Goal: Task Accomplishment & Management: Manage account settings

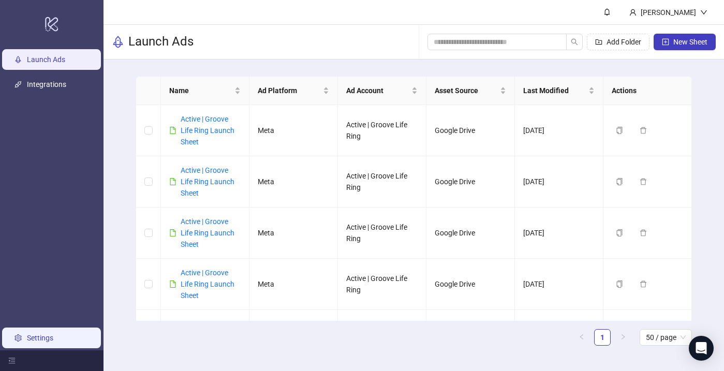
click at [33, 337] on link "Settings" at bounding box center [40, 338] width 26 height 8
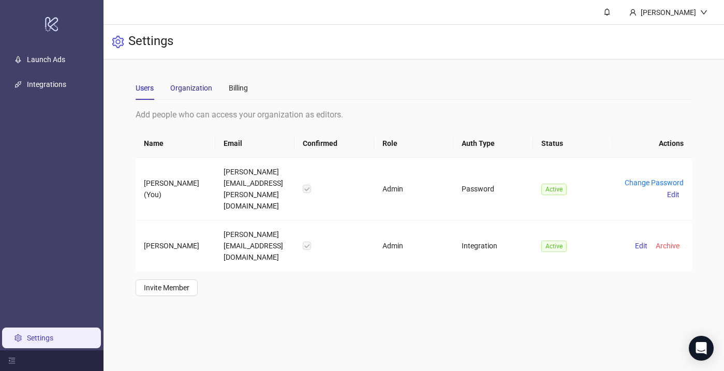
click at [196, 86] on div "Organization" at bounding box center [191, 87] width 42 height 11
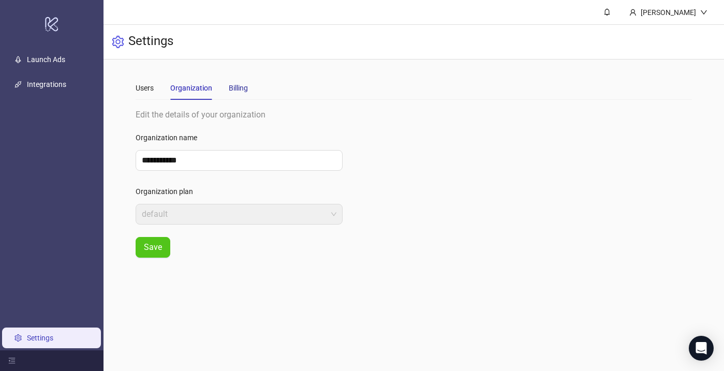
click at [244, 86] on div "Billing" at bounding box center [238, 87] width 19 height 11
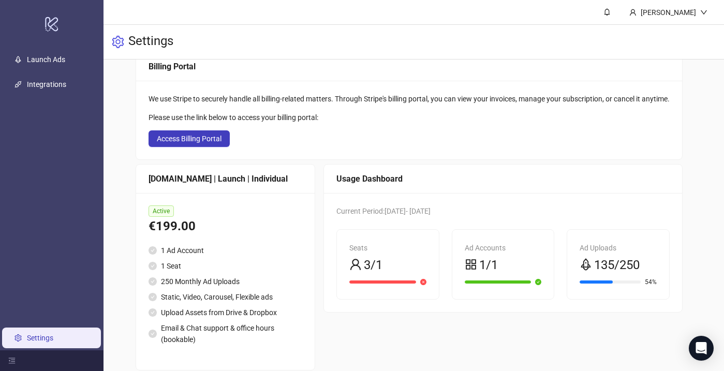
scroll to position [72, 0]
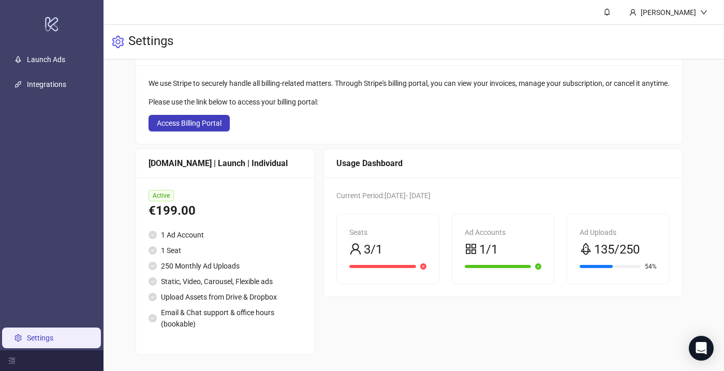
click at [384, 322] on div "Usage Dashboard Current Period: [DATE] - [DATE] Seats 3/1 Ad Accounts 1/1 Ad Up…" at bounding box center [502, 252] width 359 height 206
